Goal: Browse casually: Explore the website without a specific task or goal

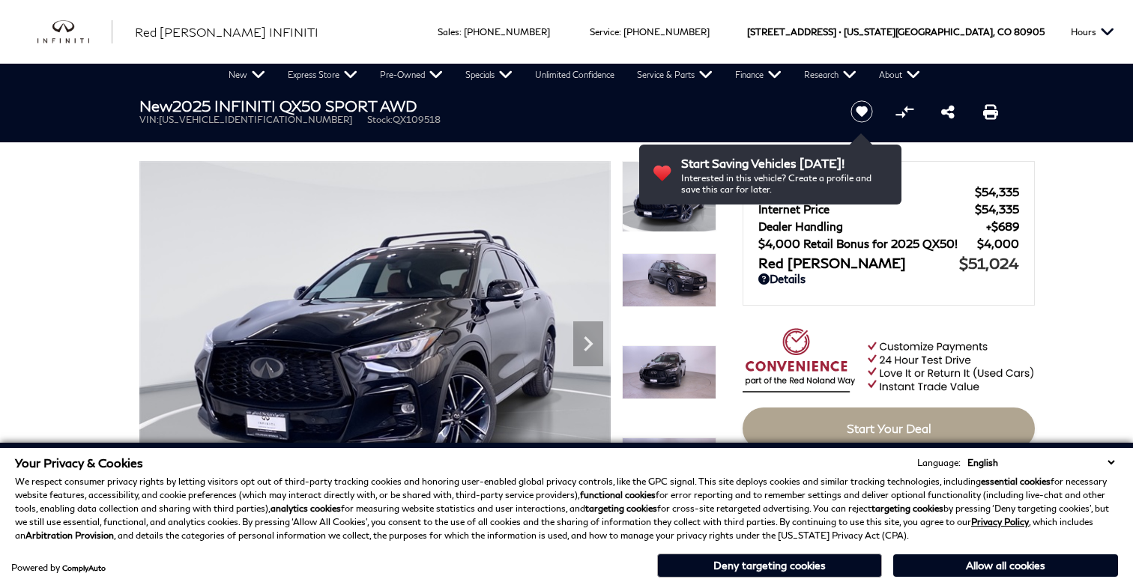
scroll to position [110, 0]
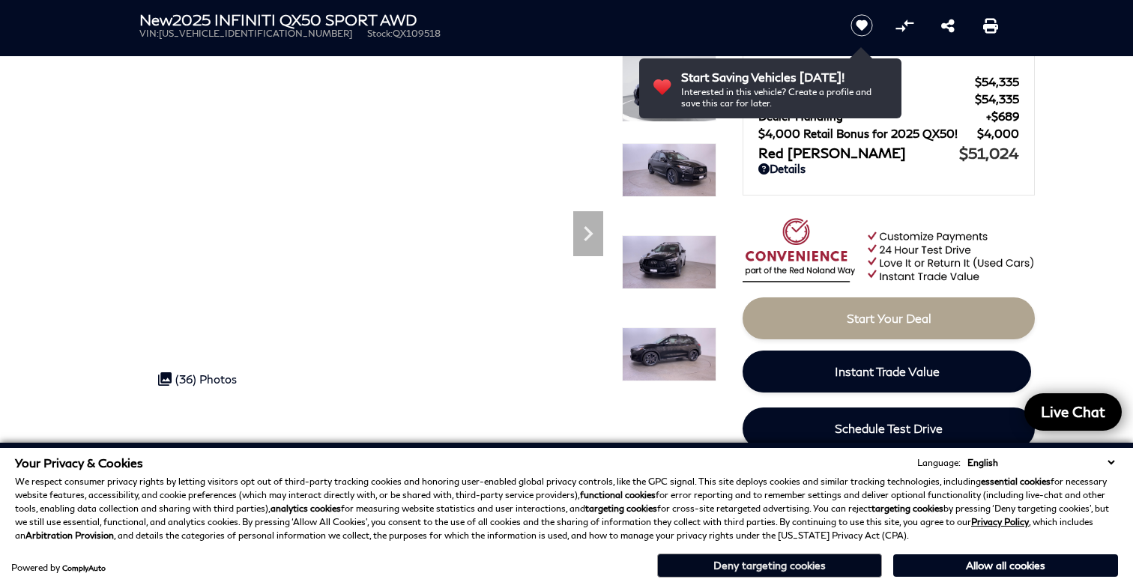
click at [828, 566] on button "Deny targeting cookies" at bounding box center [769, 566] width 225 height 24
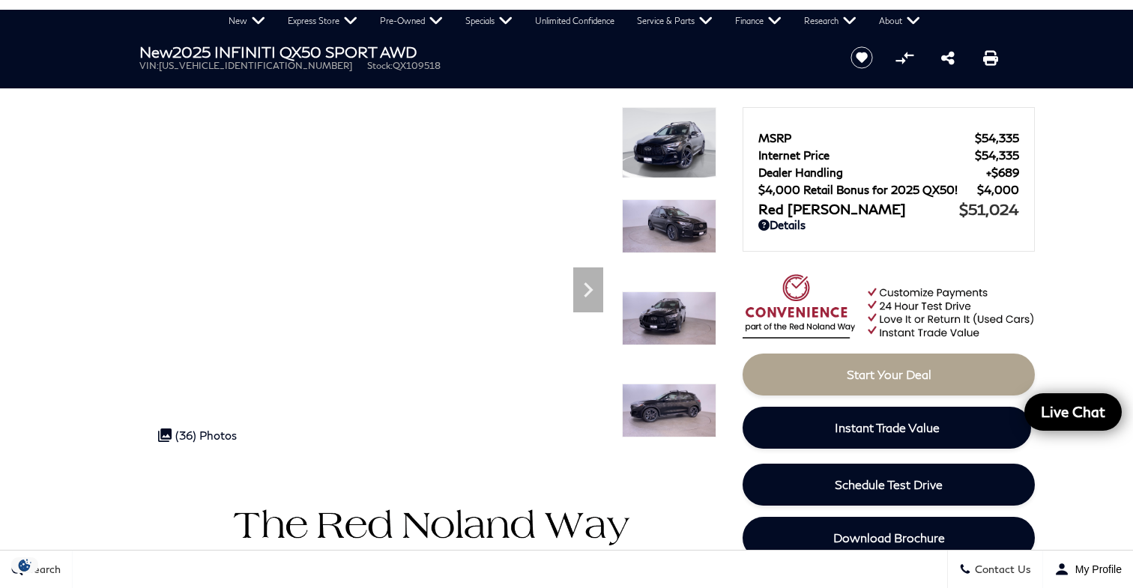
scroll to position [52, 0]
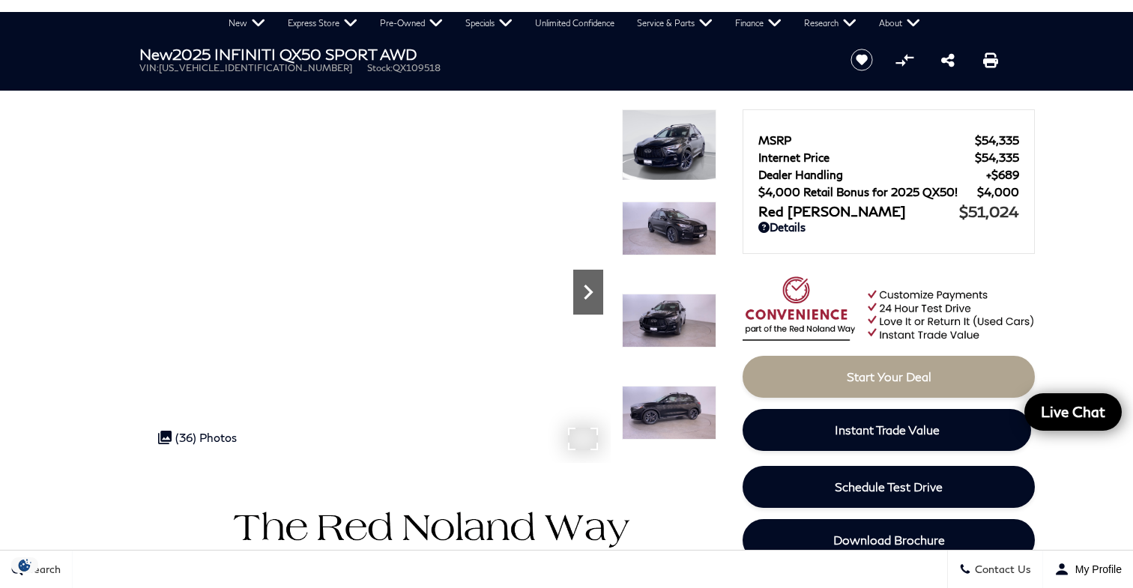
click at [596, 288] on icon "Next" at bounding box center [588, 292] width 30 height 30
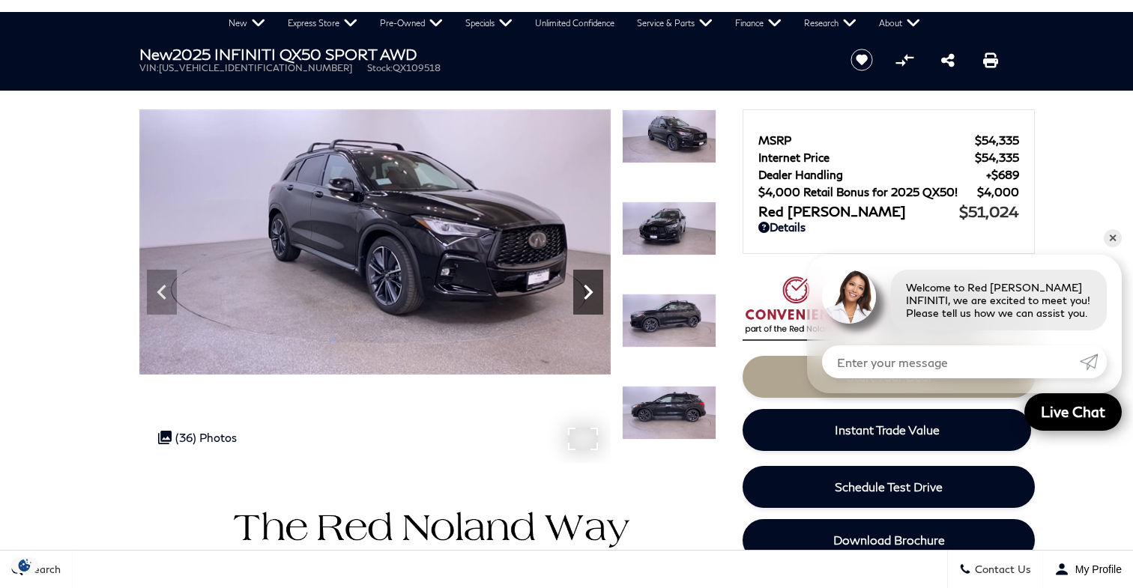
click at [596, 288] on icon "Next" at bounding box center [588, 292] width 30 height 30
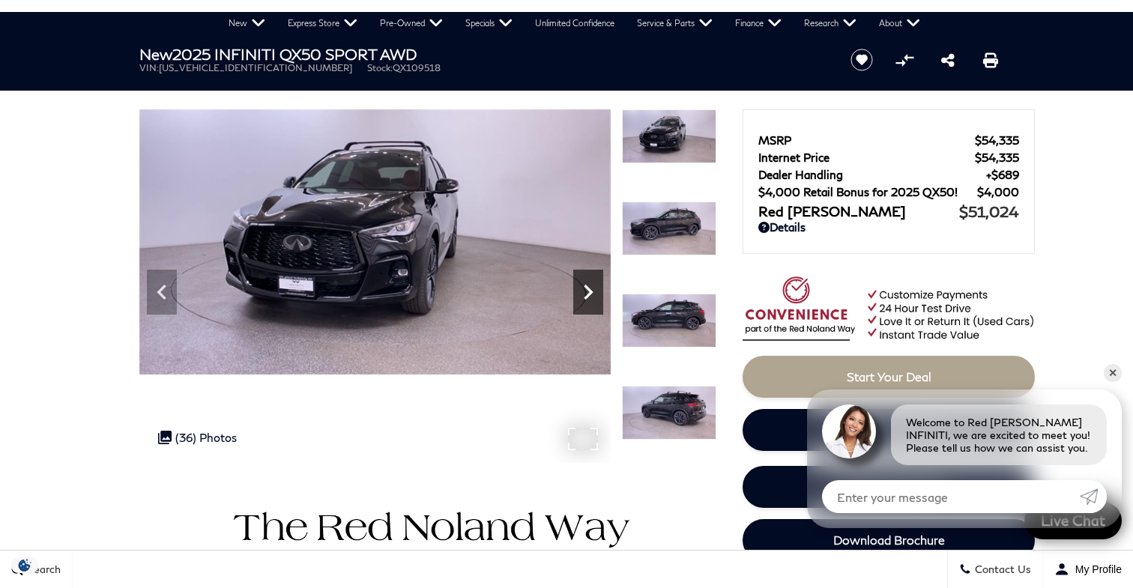
click at [596, 288] on icon "Next" at bounding box center [588, 292] width 30 height 30
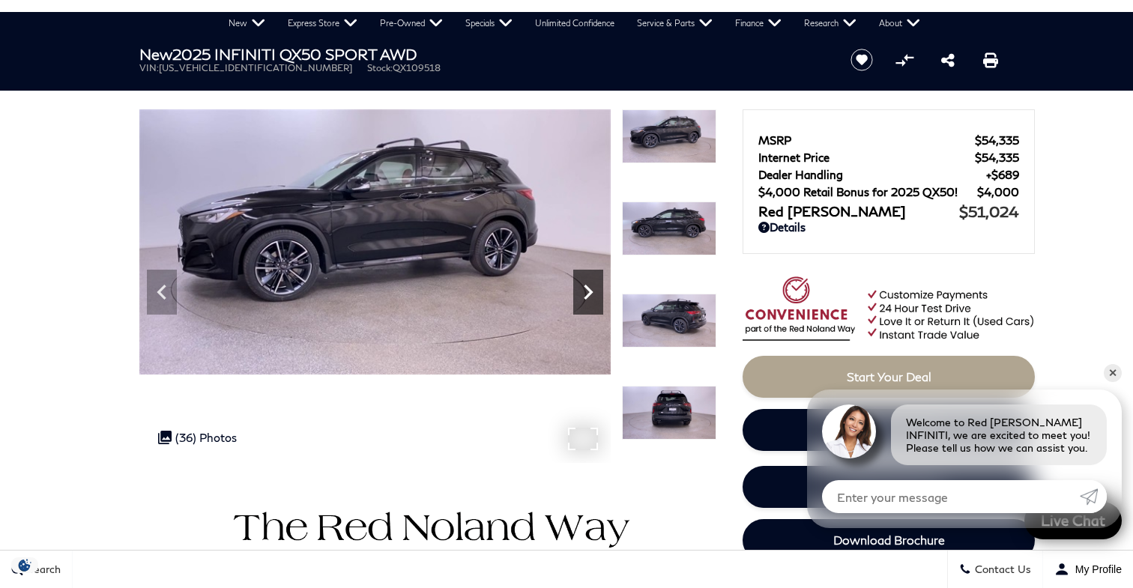
click at [596, 288] on icon "Next" at bounding box center [588, 292] width 30 height 30
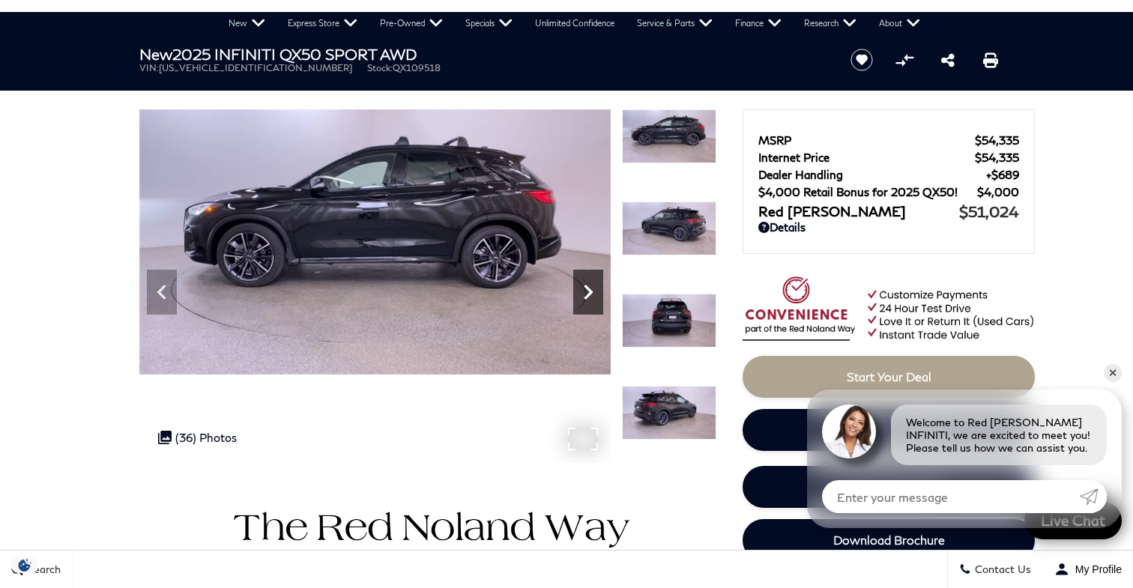
click at [596, 288] on icon "Next" at bounding box center [588, 292] width 30 height 30
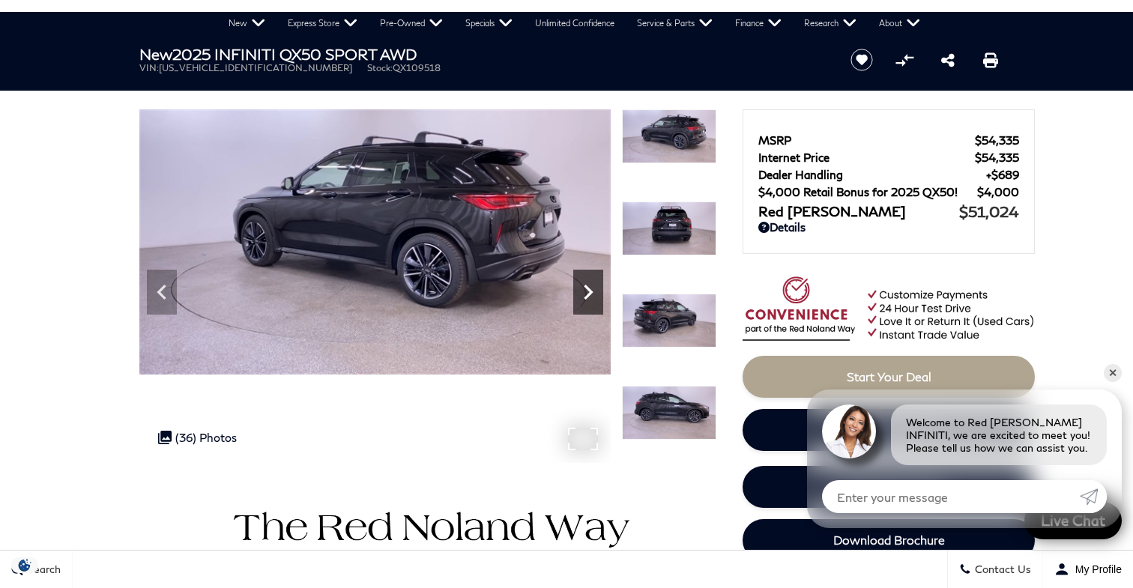
click at [596, 288] on icon "Next" at bounding box center [588, 292] width 30 height 30
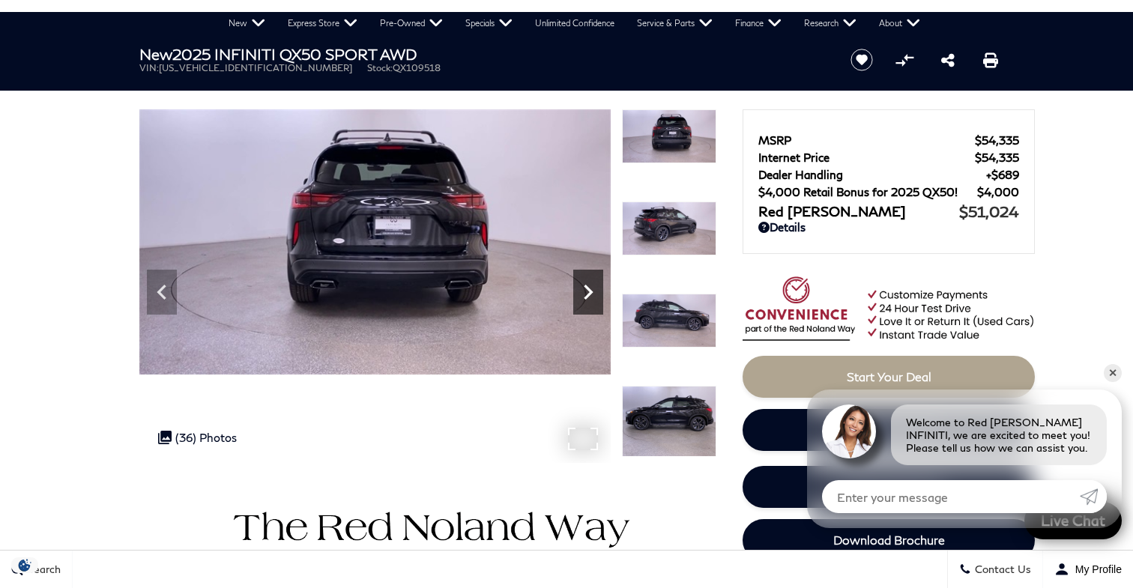
click at [596, 288] on icon "Next" at bounding box center [588, 292] width 30 height 30
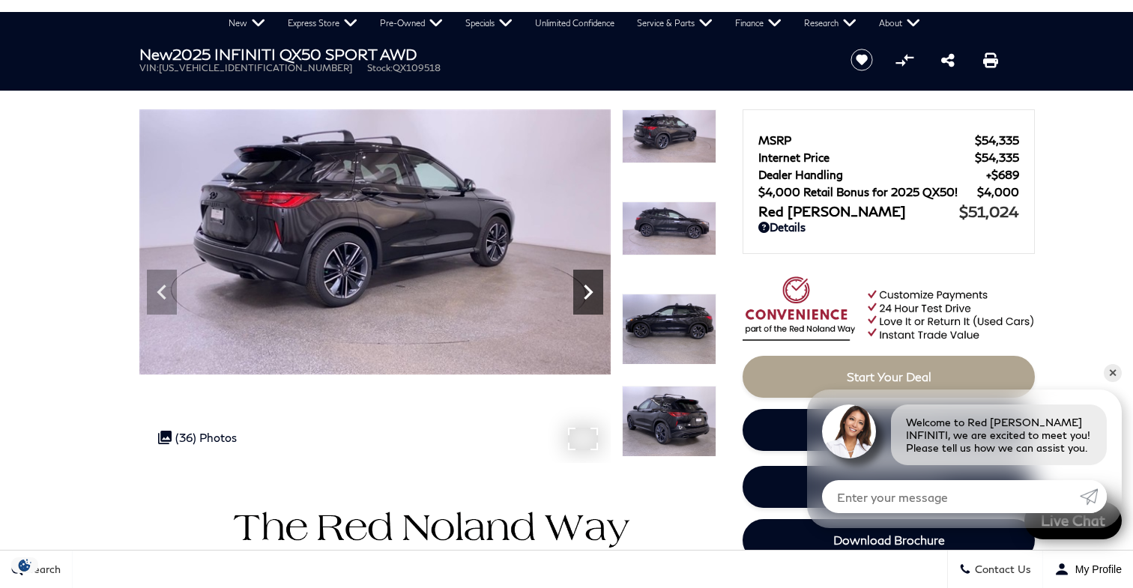
click at [596, 288] on icon "Next" at bounding box center [588, 292] width 30 height 30
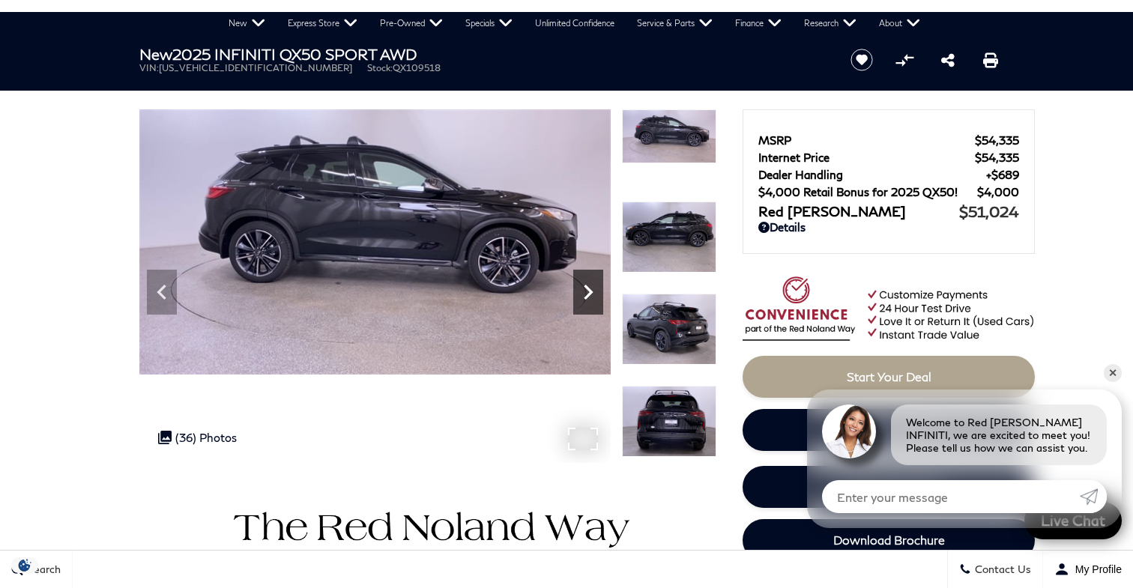
click at [596, 288] on icon "Next" at bounding box center [588, 292] width 30 height 30
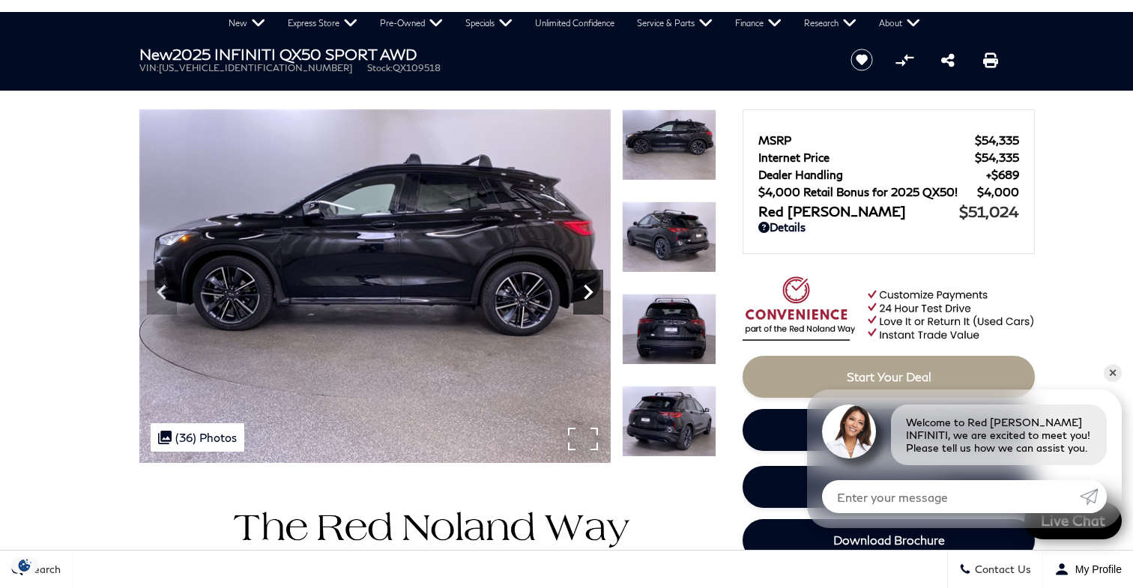
click at [596, 288] on icon "Next" at bounding box center [588, 292] width 30 height 30
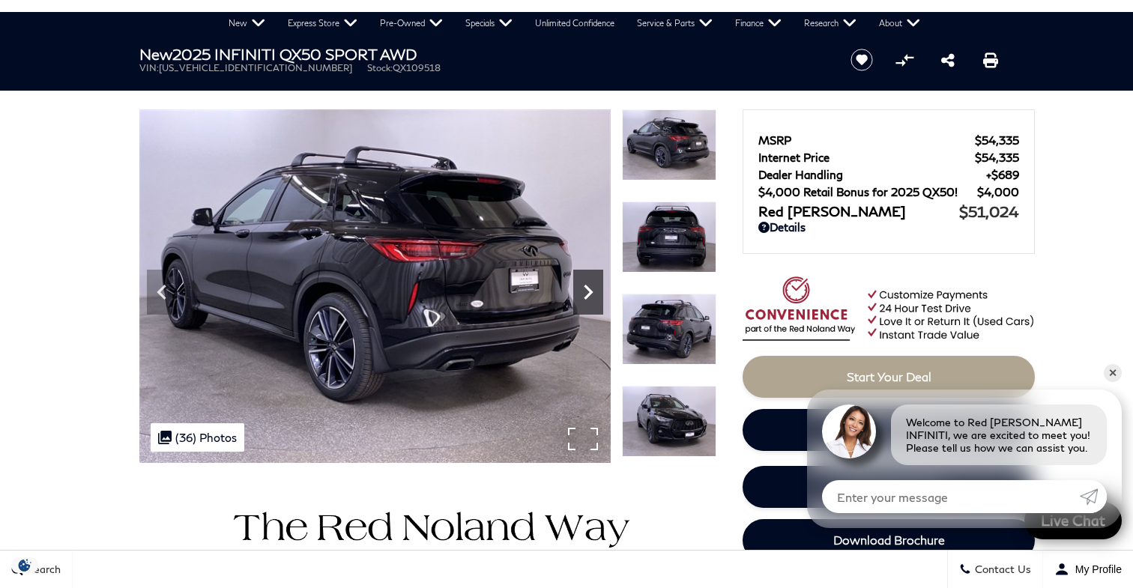
click at [596, 288] on icon "Next" at bounding box center [588, 292] width 30 height 30
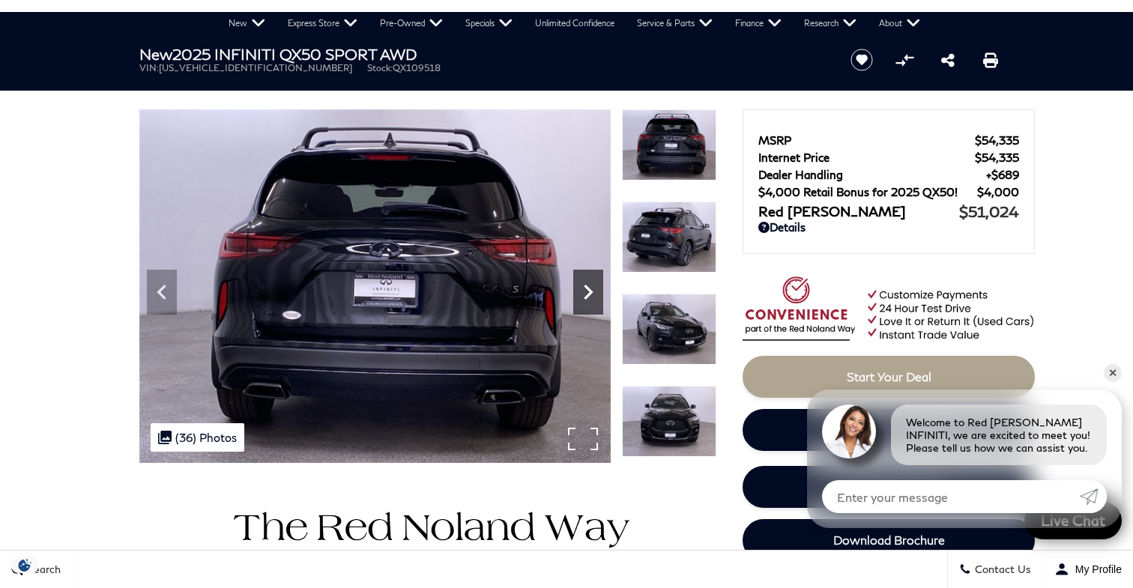
click at [596, 288] on icon "Next" at bounding box center [588, 292] width 30 height 30
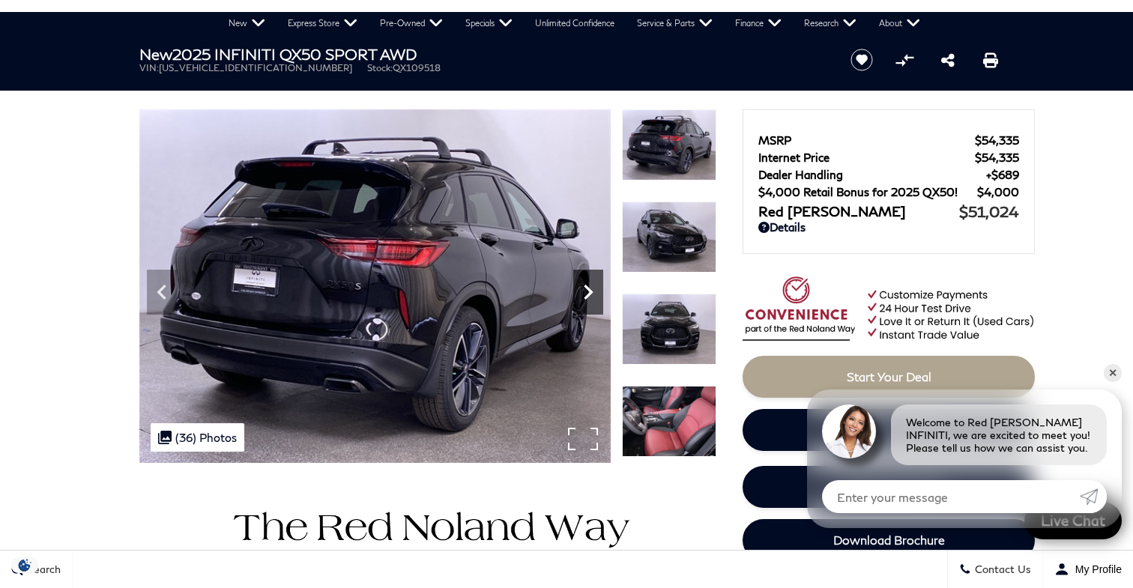
click at [596, 288] on icon "Next" at bounding box center [588, 292] width 30 height 30
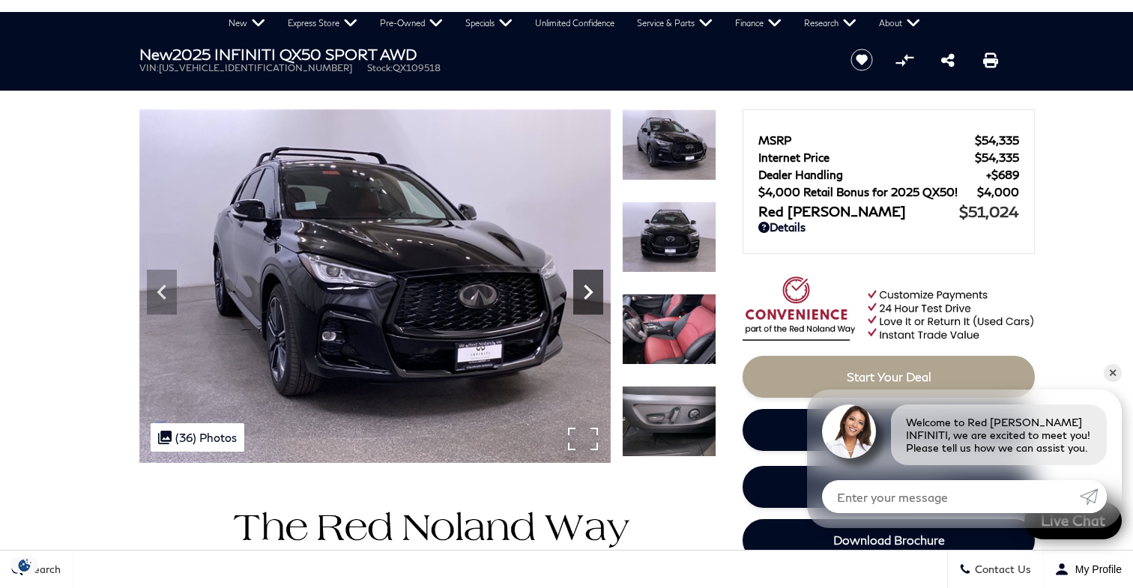
click at [596, 288] on icon "Next" at bounding box center [588, 292] width 30 height 30
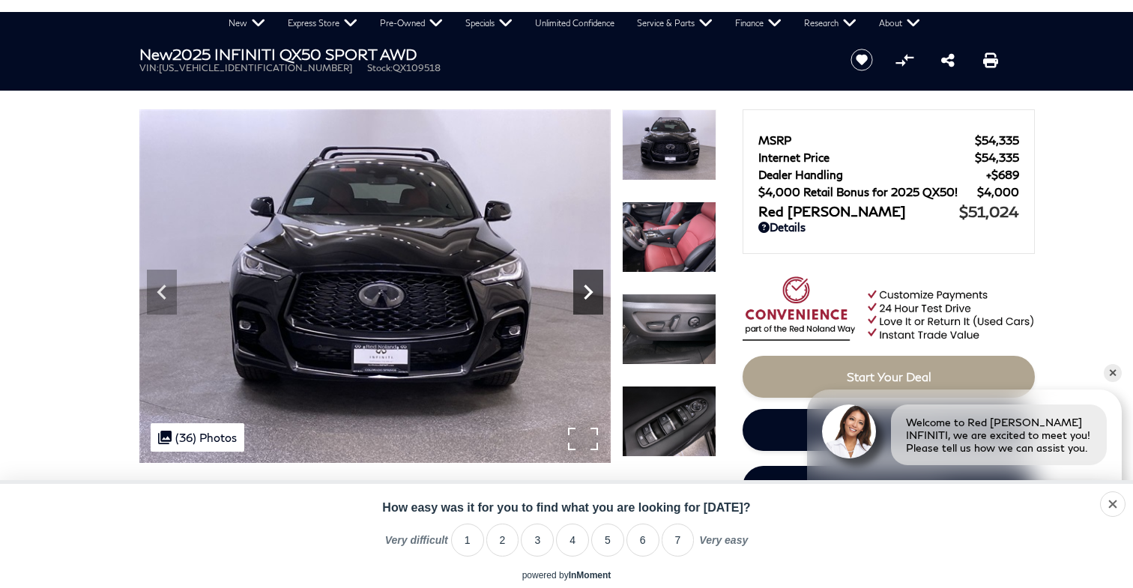
click at [596, 288] on icon "Next" at bounding box center [588, 292] width 30 height 30
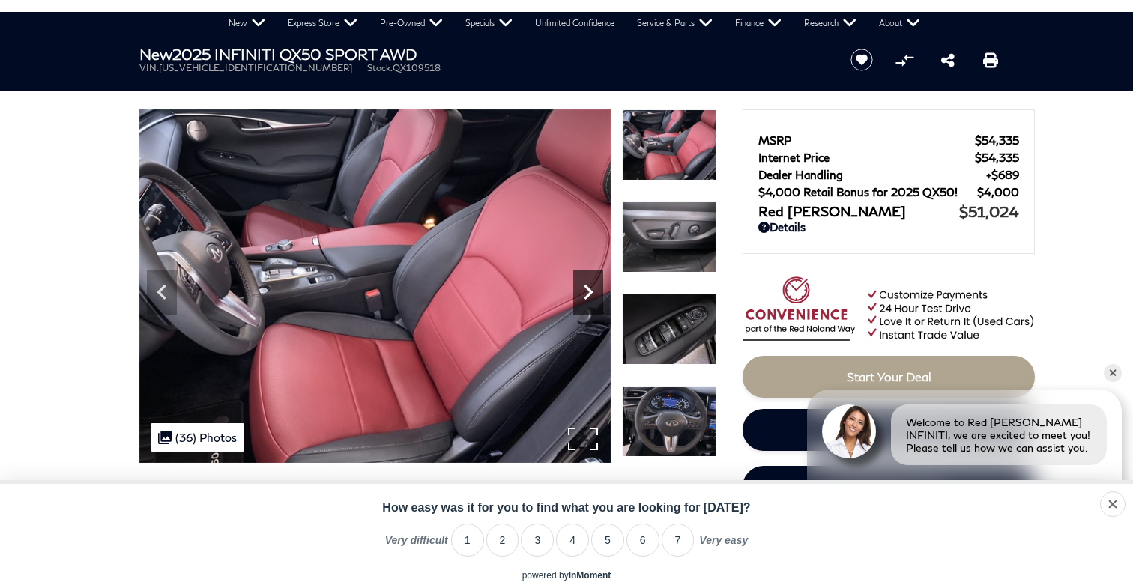
click at [596, 288] on icon "Next" at bounding box center [588, 292] width 30 height 30
